Goal: Task Accomplishment & Management: Complete application form

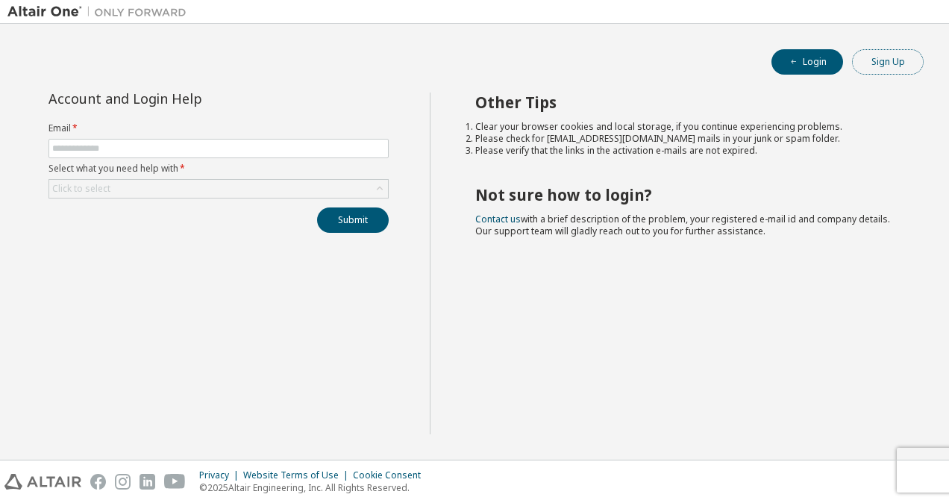
click at [870, 63] on button "Sign Up" at bounding box center [888, 61] width 72 height 25
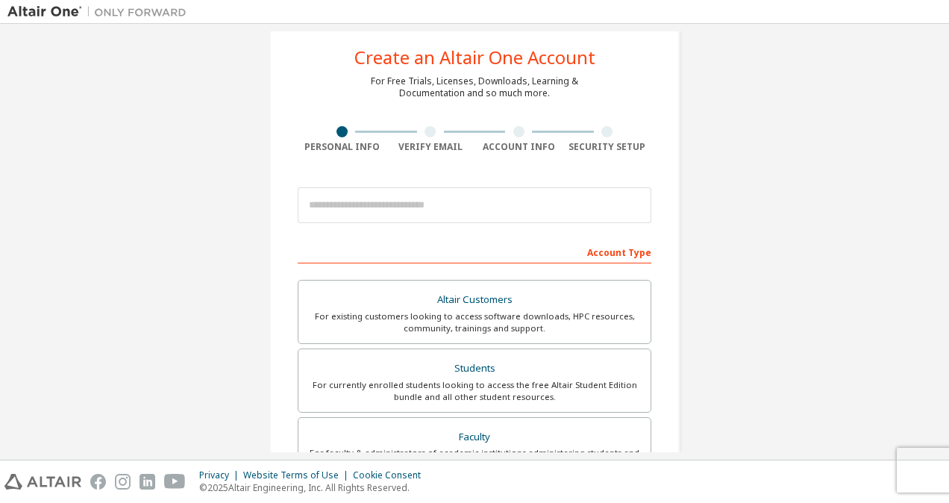
scroll to position [22, 0]
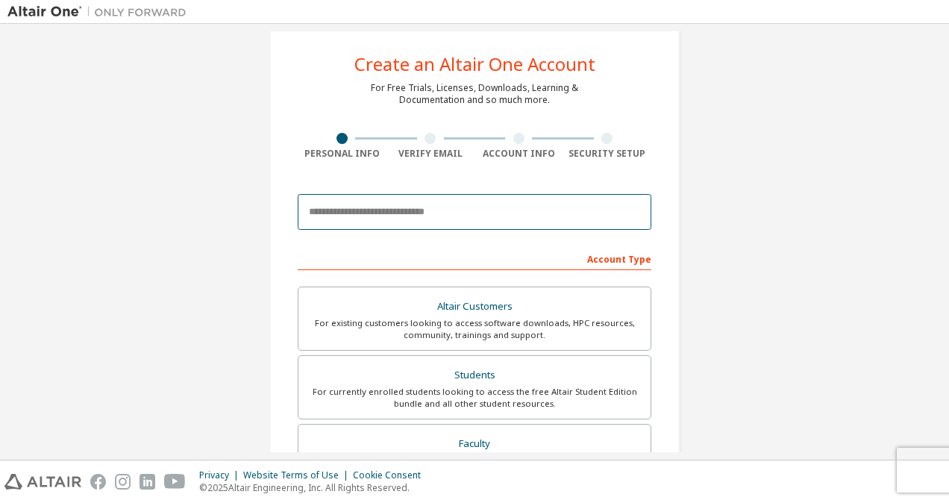
click at [404, 224] on input "email" at bounding box center [475, 212] width 354 height 36
type input "**********"
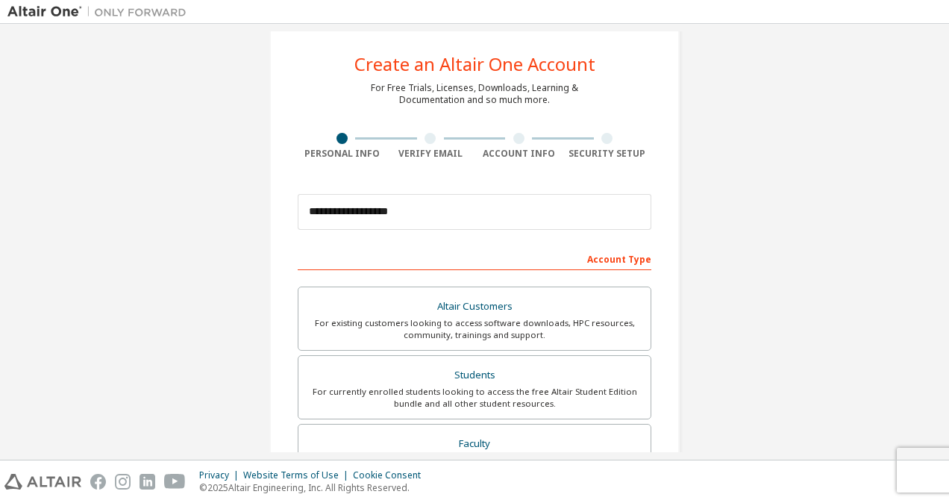
type input "****"
type input "*********"
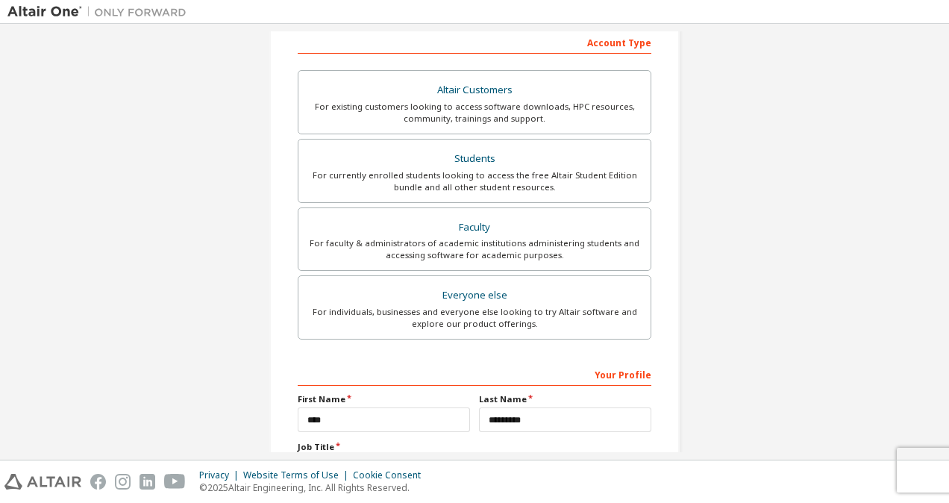
scroll to position [366, 0]
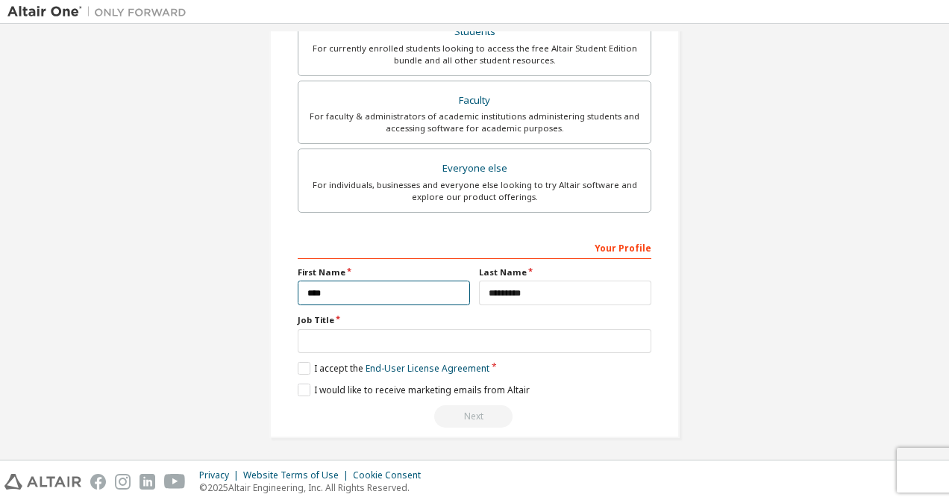
click at [395, 282] on input "****" at bounding box center [384, 293] width 172 height 25
type input "********"
click at [309, 362] on label "I accept the End-User License Agreement" at bounding box center [394, 368] width 192 height 13
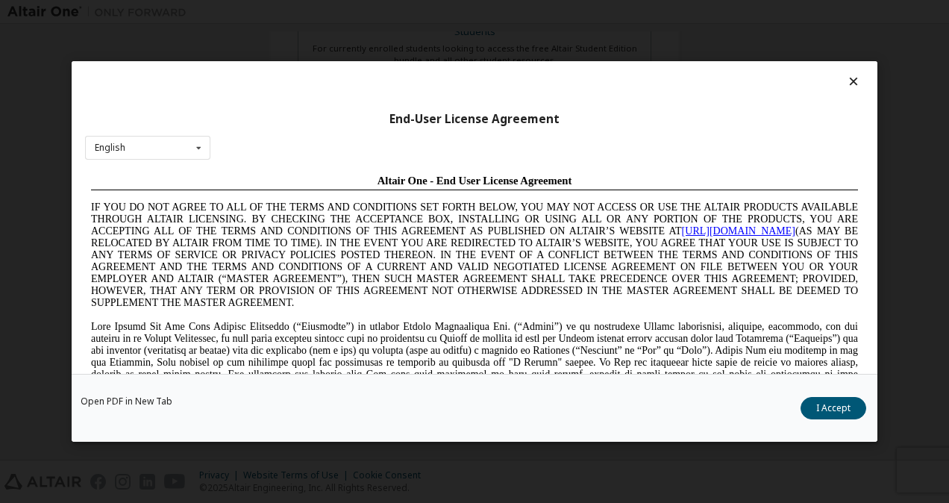
scroll to position [0, 0]
click at [818, 403] on button "I Accept" at bounding box center [834, 408] width 66 height 22
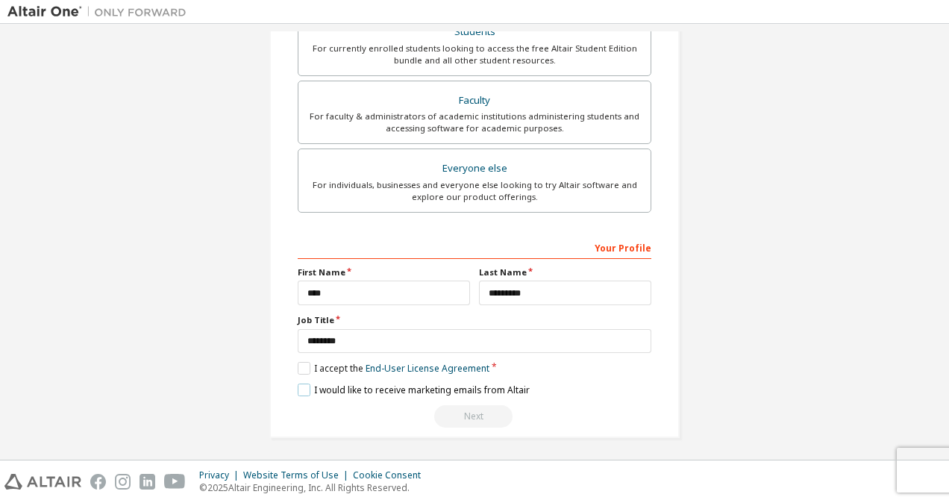
click at [301, 383] on label "I would like to receive marketing emails from Altair" at bounding box center [414, 389] width 232 height 13
click at [447, 413] on div "Next" at bounding box center [475, 416] width 354 height 22
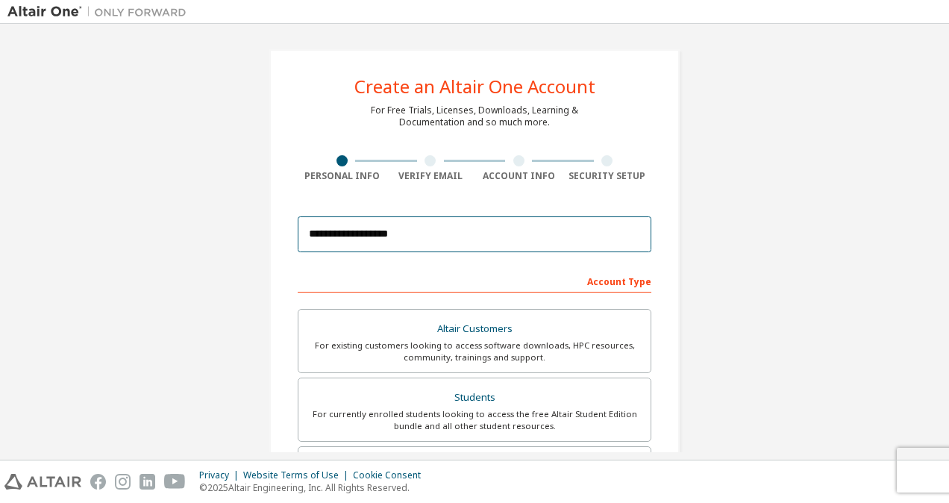
click at [424, 237] on input "**********" at bounding box center [475, 234] width 354 height 36
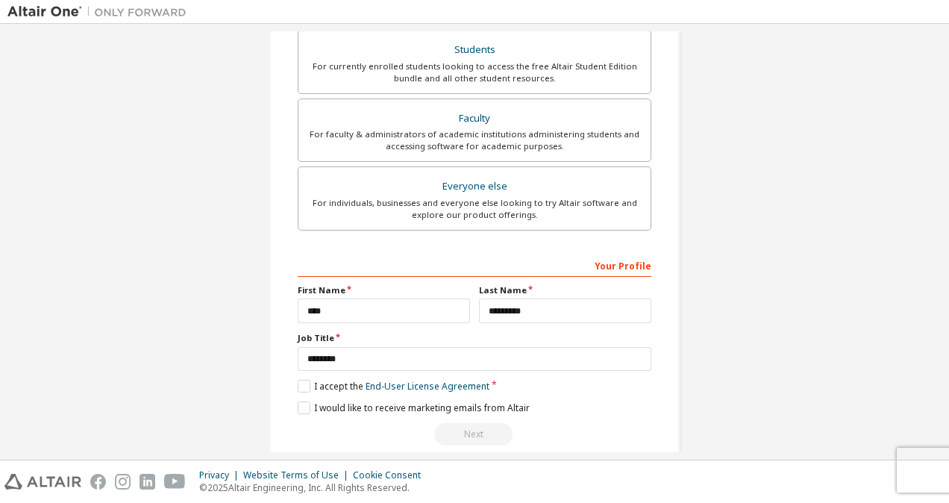
scroll to position [349, 0]
click at [307, 301] on input "****" at bounding box center [384, 309] width 172 height 25
type input "****"
type input "*********"
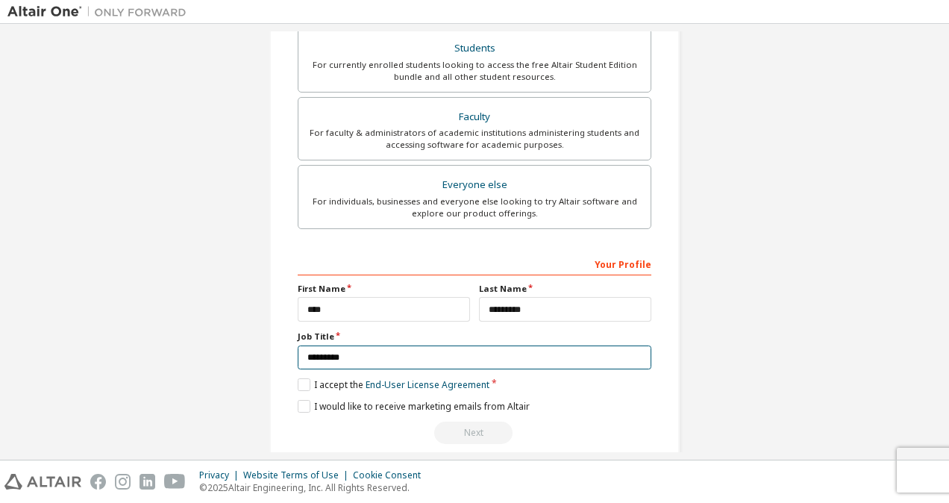
type input "********"
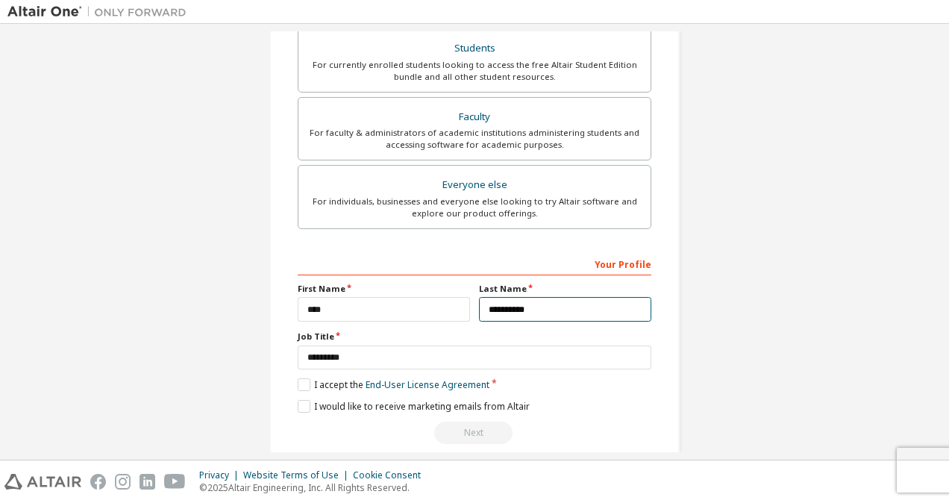
type input "*********"
click at [464, 426] on div "Next" at bounding box center [475, 433] width 354 height 22
click at [465, 427] on div "Next" at bounding box center [475, 433] width 354 height 22
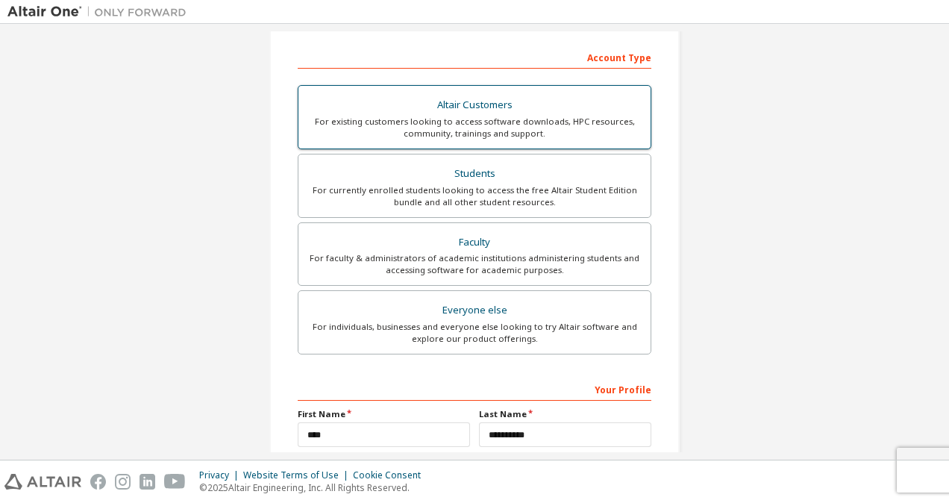
scroll to position [51, 0]
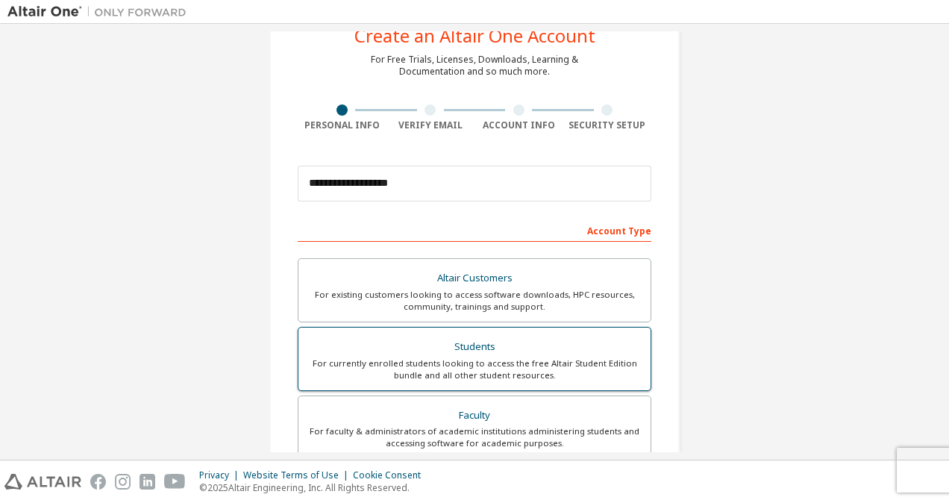
click at [499, 366] on div "For currently enrolled students looking to access the free Altair Student Editi…" at bounding box center [474, 369] width 334 height 24
click at [457, 364] on div "For currently enrolled students looking to access the free Altair Student Editi…" at bounding box center [474, 369] width 334 height 24
click at [481, 351] on div "Students" at bounding box center [474, 346] width 334 height 21
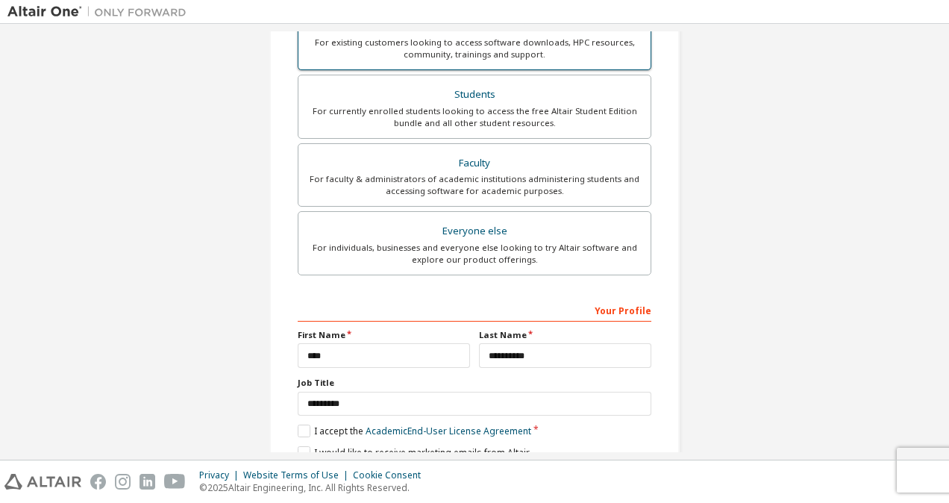
scroll to position [366, 0]
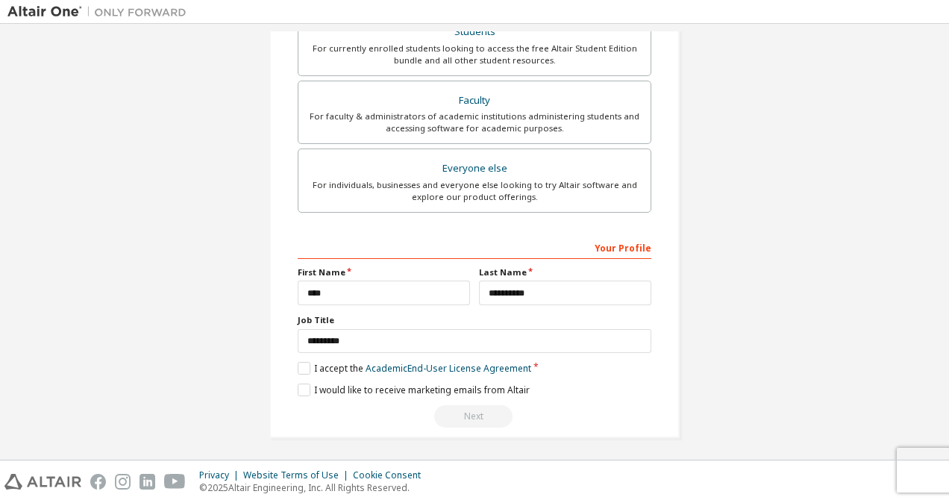
click at [482, 409] on div "Next" at bounding box center [475, 416] width 354 height 22
click at [482, 410] on div "Next" at bounding box center [475, 416] width 354 height 22
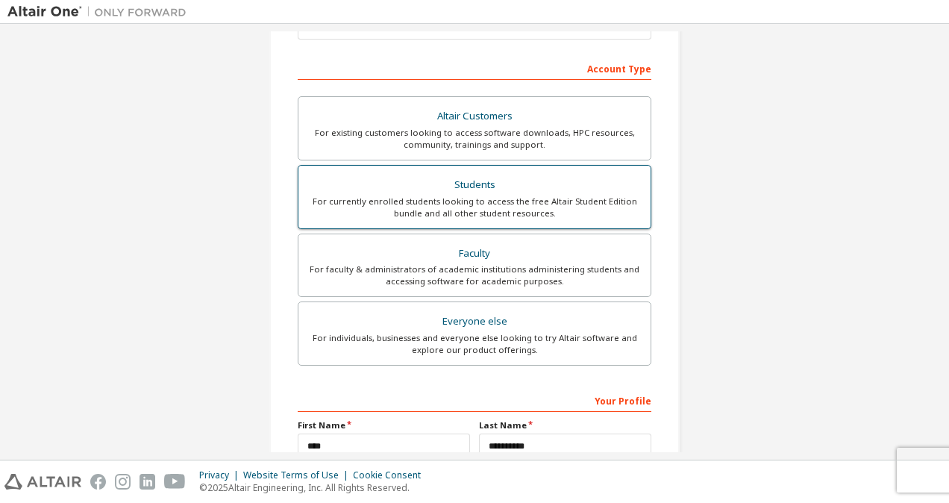
scroll to position [142, 0]
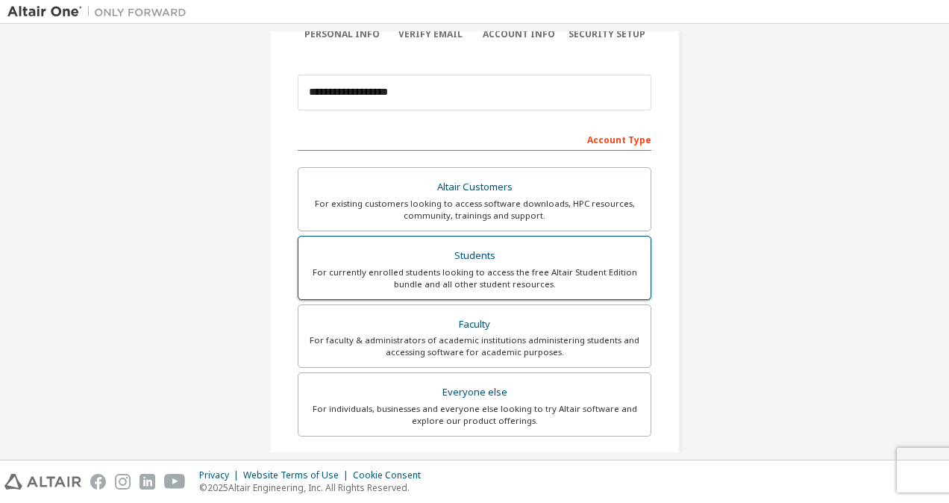
click at [460, 259] on div "Students" at bounding box center [474, 255] width 334 height 21
click at [461, 260] on div "Students" at bounding box center [474, 255] width 334 height 21
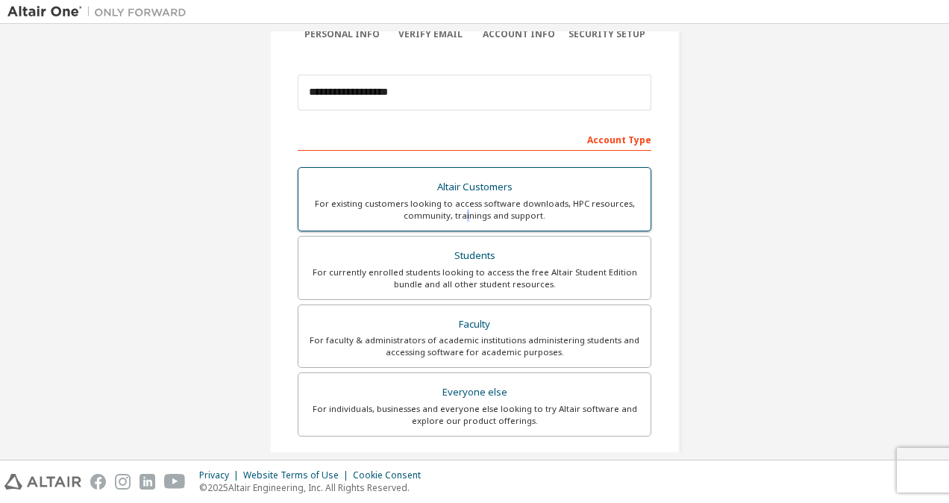
drag, startPoint x: 461, startPoint y: 260, endPoint x: 464, endPoint y: 222, distance: 38.2
click at [464, 222] on label "Altair Customers For existing customers looking to access software downloads, H…" at bounding box center [475, 199] width 354 height 64
drag, startPoint x: 464, startPoint y: 222, endPoint x: 443, endPoint y: 220, distance: 20.9
click at [443, 220] on div "For existing customers looking to access software downloads, HPC resources, com…" at bounding box center [474, 210] width 334 height 24
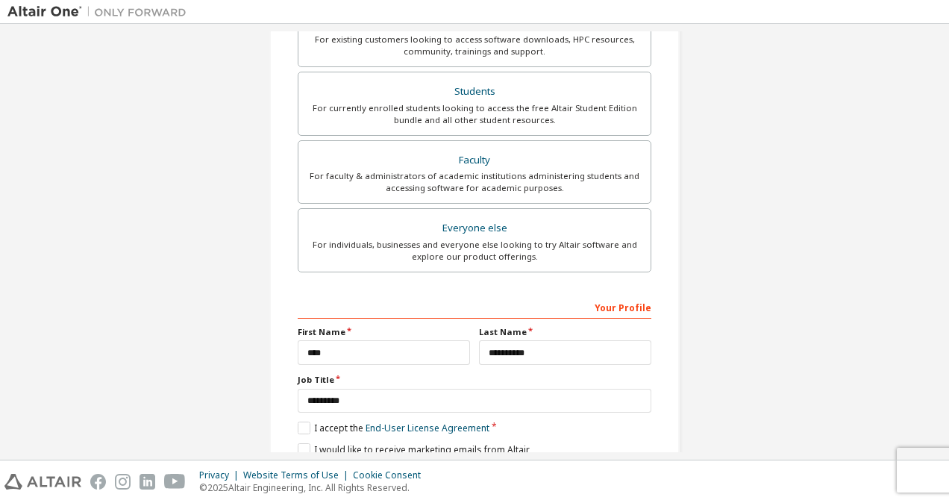
scroll to position [366, 0]
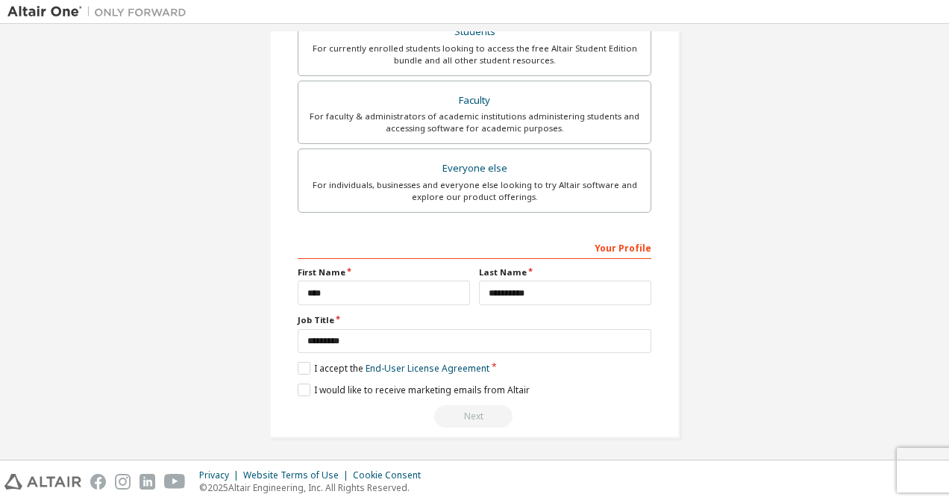
click at [463, 407] on div "Next" at bounding box center [475, 416] width 354 height 22
click at [463, 413] on div "Next" at bounding box center [475, 416] width 354 height 22
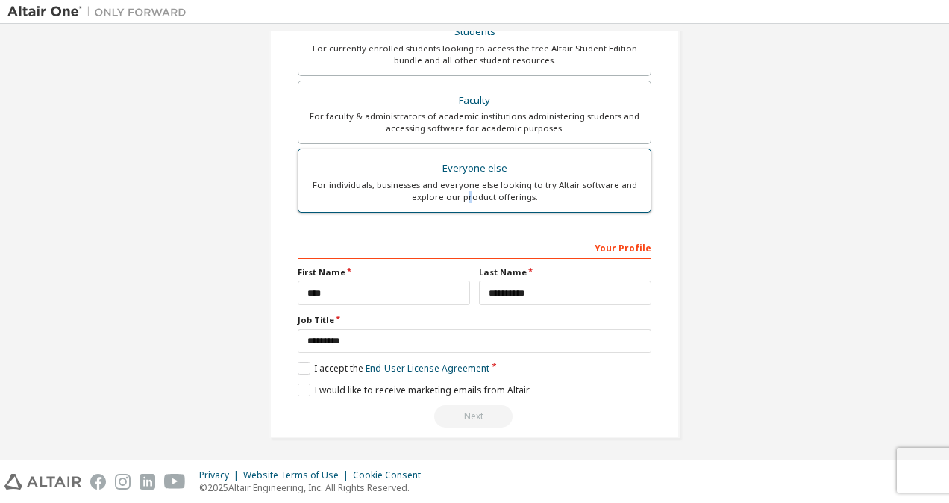
click at [466, 205] on label "Everyone else For individuals, businesses and everyone else looking to try Alta…" at bounding box center [475, 180] width 354 height 64
drag, startPoint x: 466, startPoint y: 205, endPoint x: 421, endPoint y: 183, distance: 50.0
click at [421, 183] on div "For individuals, businesses and everyone else looking to try Altair software an…" at bounding box center [474, 191] width 334 height 24
click at [456, 148] on label "Everyone else For individuals, businesses and everyone else looking to try Alta…" at bounding box center [475, 180] width 354 height 64
click at [462, 172] on div "Everyone else" at bounding box center [474, 168] width 334 height 21
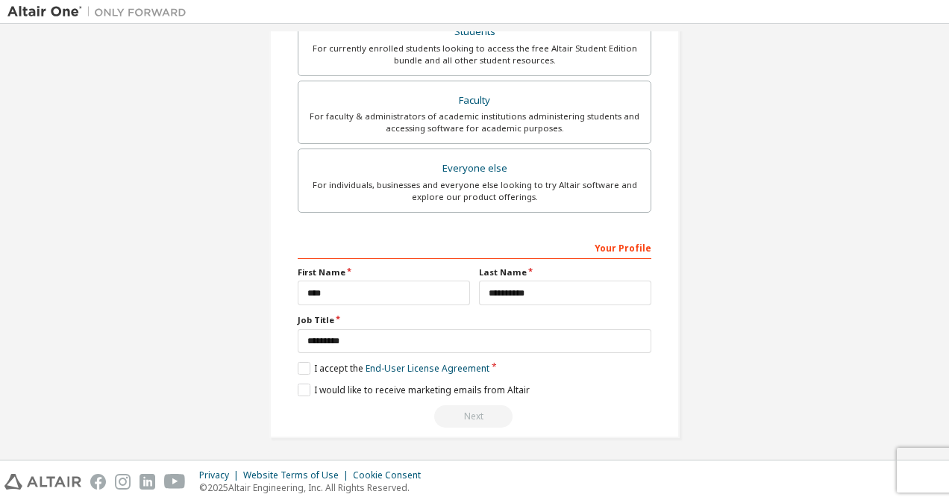
click at [483, 416] on div "Next" at bounding box center [475, 416] width 354 height 22
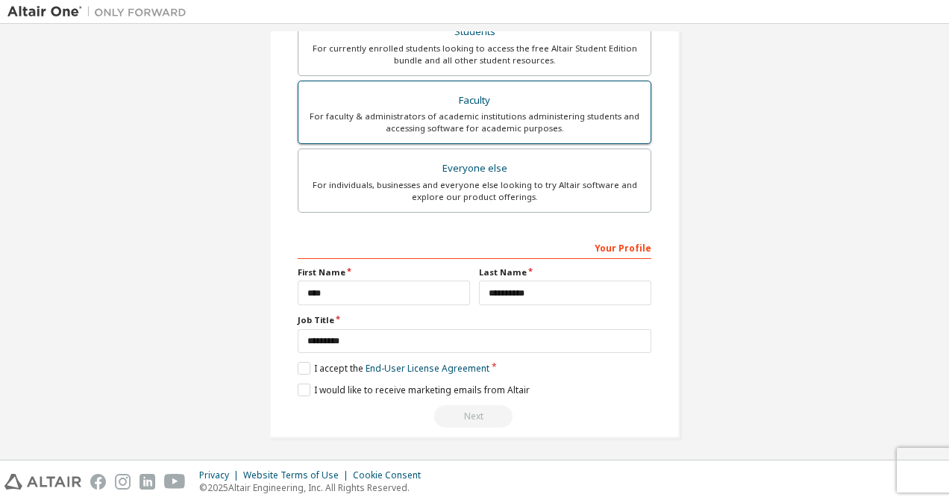
click at [486, 136] on label "Faculty For faculty & administrators of academic institutions administering stu…" at bounding box center [475, 113] width 354 height 64
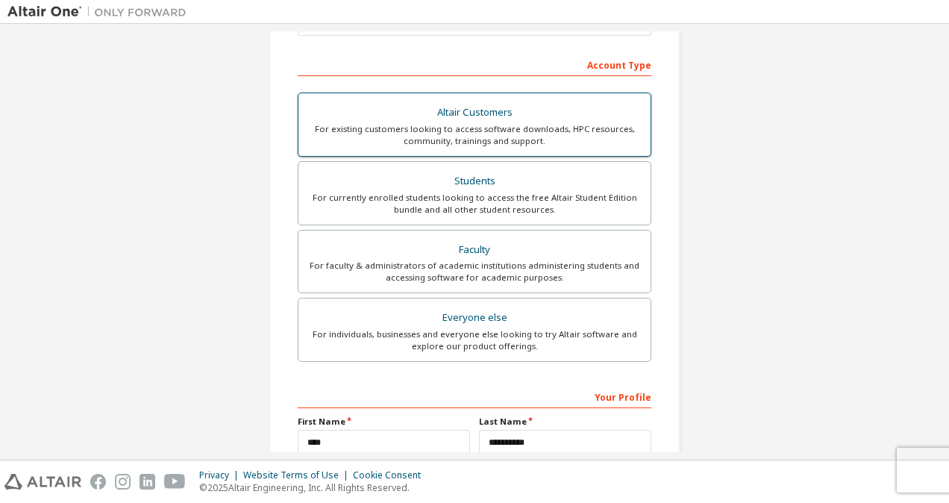
click at [492, 132] on div "For existing customers looking to access software downloads, HPC resources, com…" at bounding box center [474, 135] width 334 height 24
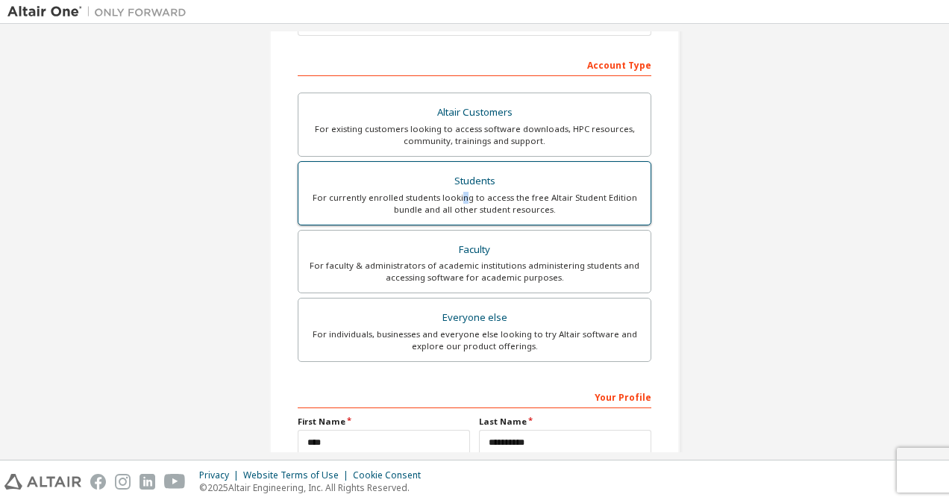
click at [461, 196] on div "For currently enrolled students looking to access the free Altair Student Editi…" at bounding box center [474, 204] width 334 height 24
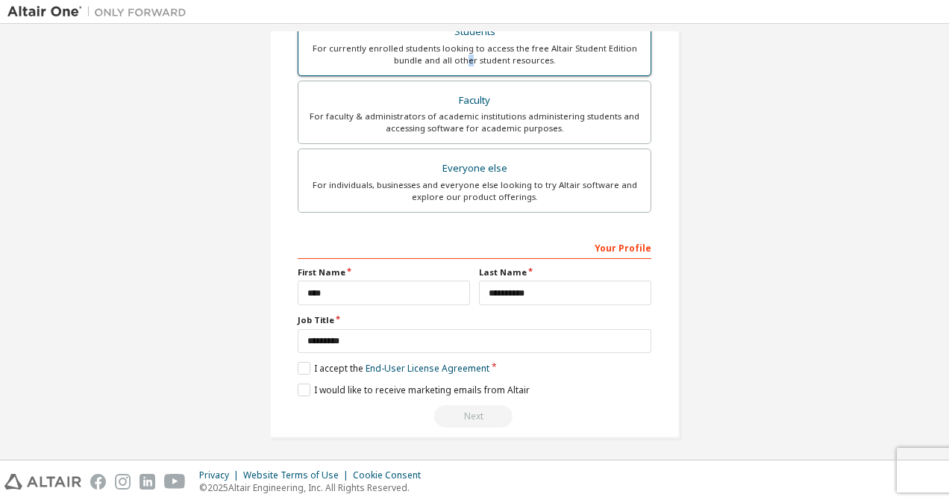
click at [468, 68] on label "Students For currently enrolled students looking to access the free Altair Stud…" at bounding box center [475, 44] width 354 height 64
drag, startPoint x: 468, startPoint y: 68, endPoint x: 457, endPoint y: 54, distance: 18.1
click at [457, 54] on div "For currently enrolled students looking to access the free Altair Student Editi…" at bounding box center [474, 55] width 334 height 24
click at [480, 416] on div "Next" at bounding box center [475, 416] width 354 height 22
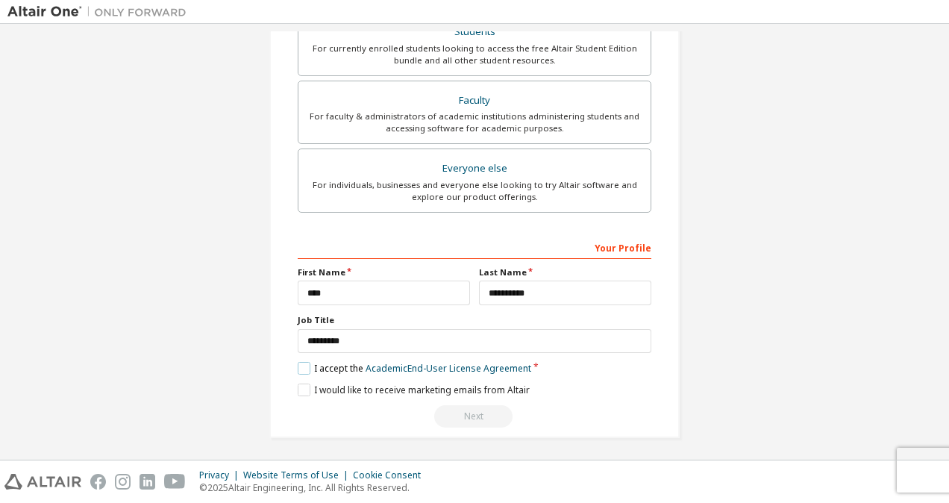
click at [298, 367] on label "I accept the Academic End-User License Agreement" at bounding box center [415, 368] width 234 height 13
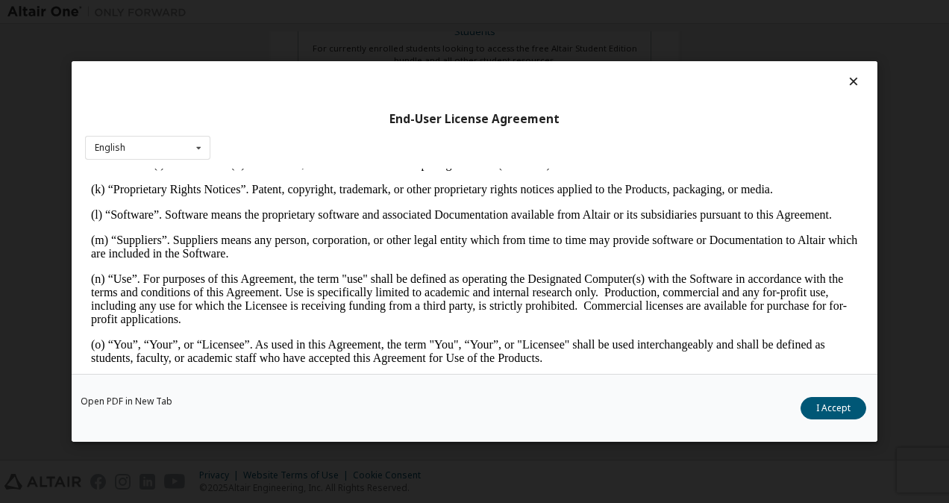
scroll to position [746, 0]
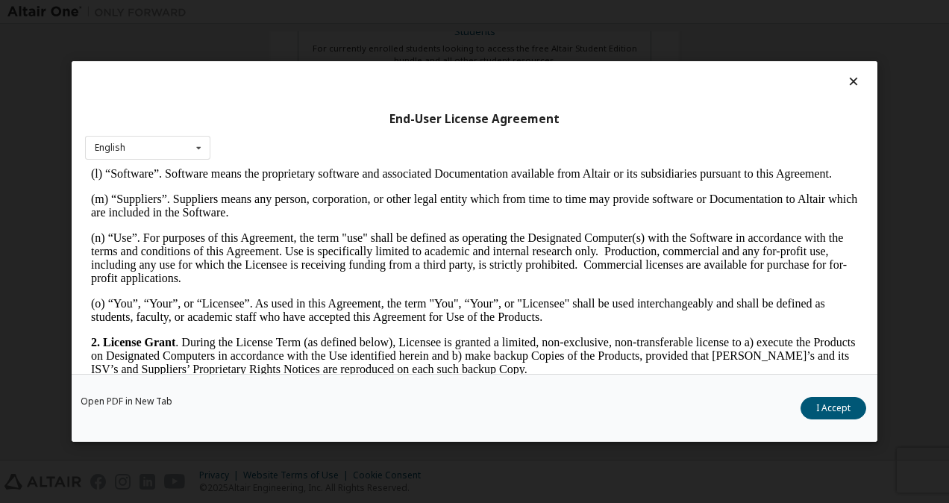
click at [801, 413] on div "Open PDF in New Tab I Accept" at bounding box center [475, 408] width 806 height 68
click at [815, 411] on button "I Accept" at bounding box center [834, 408] width 66 height 22
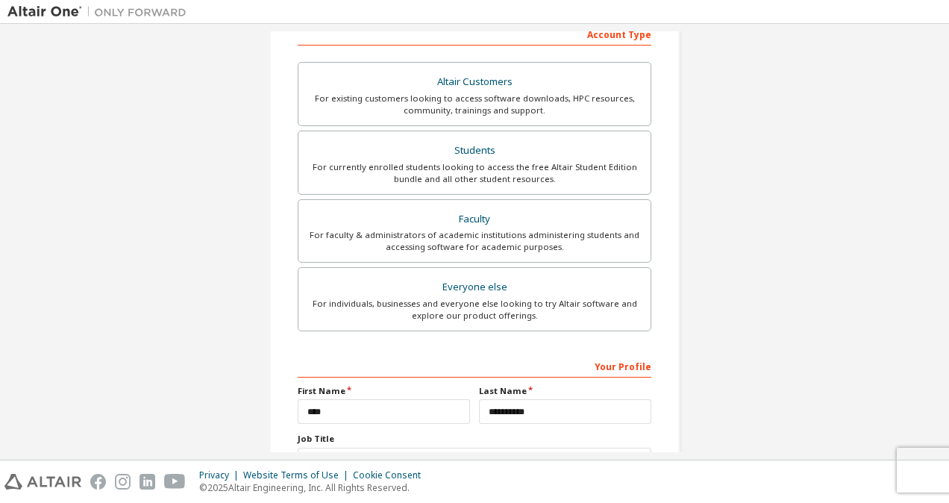
scroll to position [366, 0]
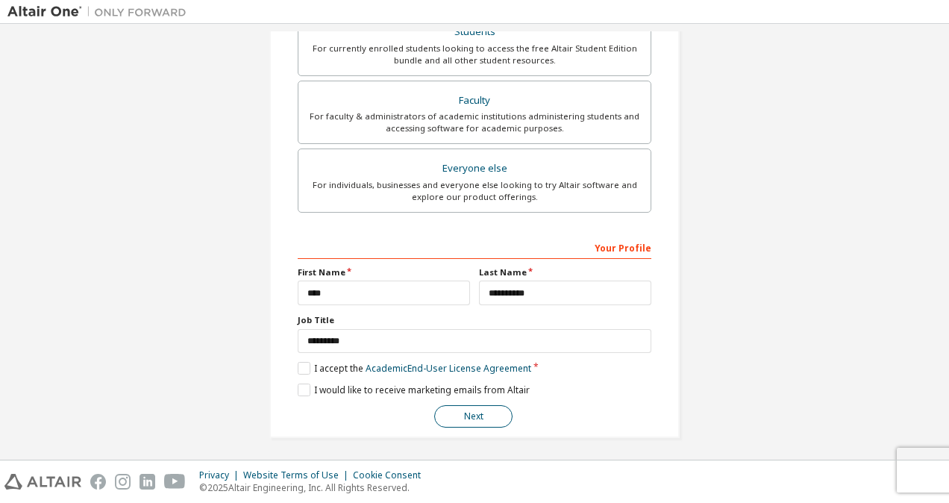
click at [488, 413] on button "Next" at bounding box center [473, 416] width 78 height 22
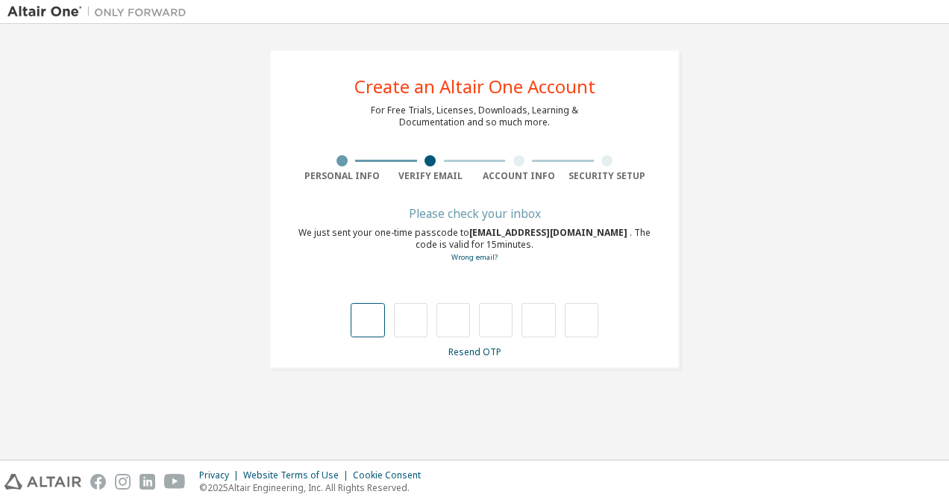
type input "*"
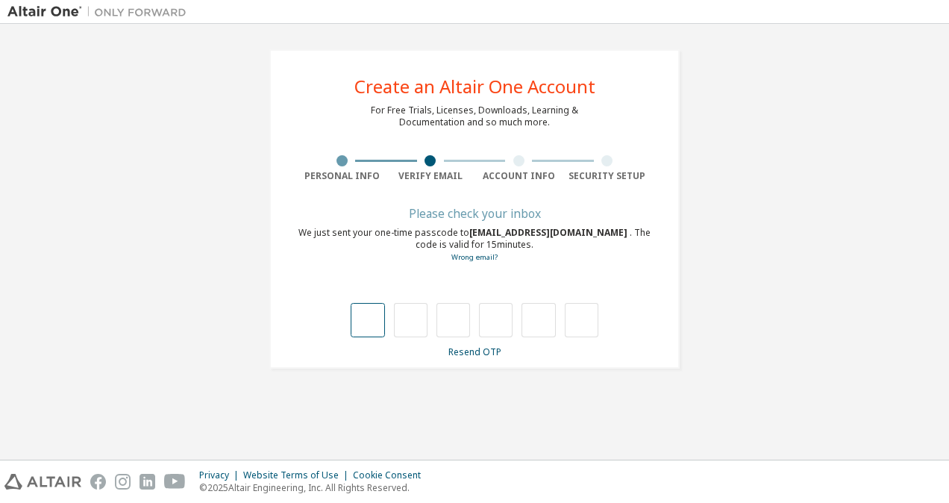
type input "*"
